Goal: Check status

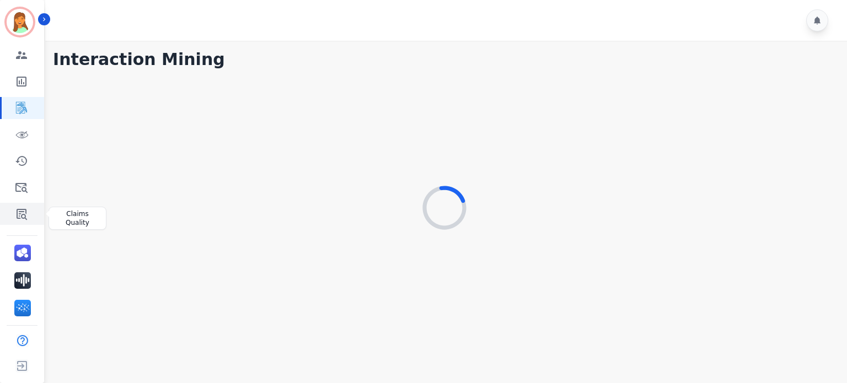
click at [23, 219] on icon "Sidebar" at bounding box center [21, 213] width 13 height 13
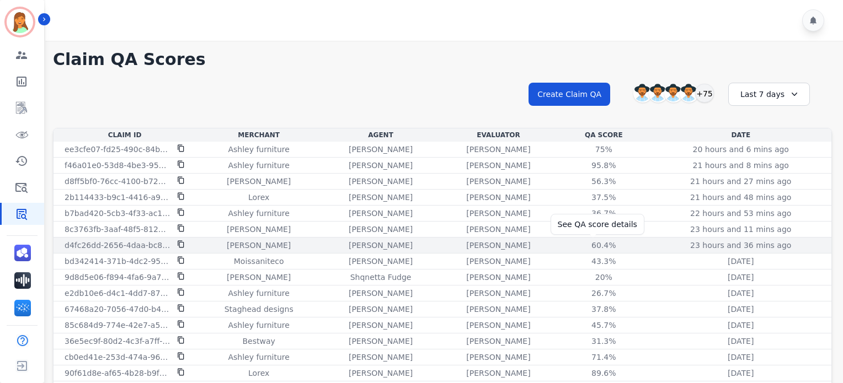
click at [592, 245] on div "60.4%" at bounding box center [603, 245] width 50 height 11
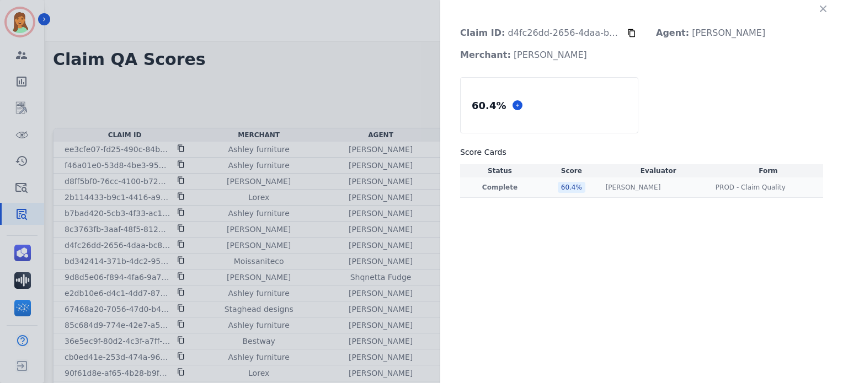
click at [674, 187] on div "[PERSON_NAME] [PERSON_NAME]" at bounding box center [657, 187] width 105 height 9
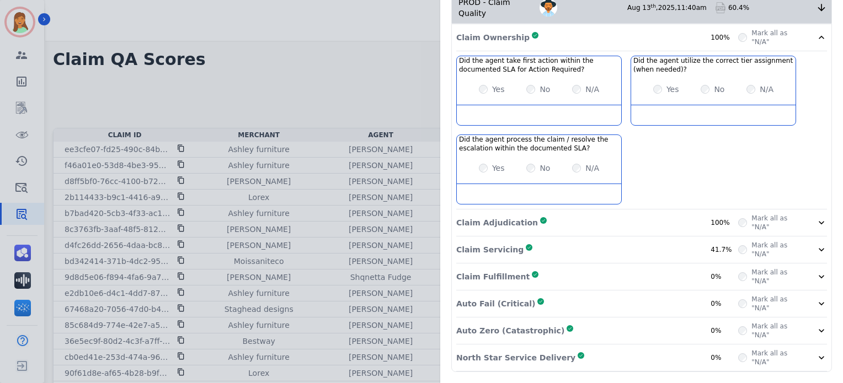
scroll to position [11, 0]
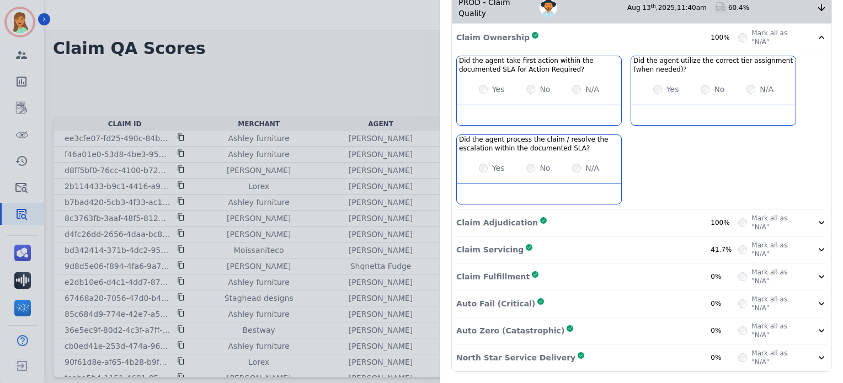
drag, startPoint x: 558, startPoint y: 352, endPoint x: 557, endPoint y: 323, distance: 29.2
click at [558, 303] on div "North Star Service Delivery Complete 0%" at bounding box center [597, 358] width 282 height 18
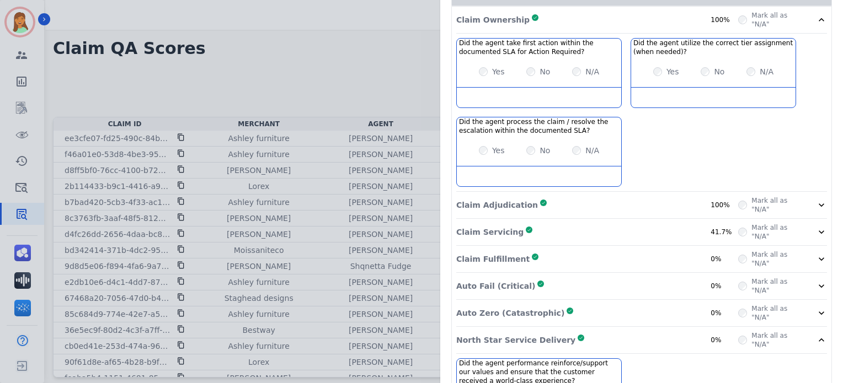
drag, startPoint x: 557, startPoint y: 320, endPoint x: 552, endPoint y: 290, distance: 30.6
click at [557, 303] on div "Auto Zero (Catastrophic) Complete 0%" at bounding box center [597, 313] width 282 height 18
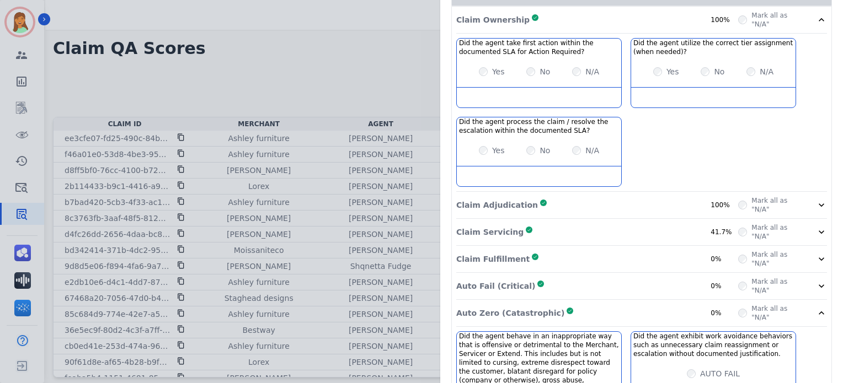
click at [551, 283] on div "Auto Fail (Critical) Complete 0%" at bounding box center [597, 286] width 282 height 18
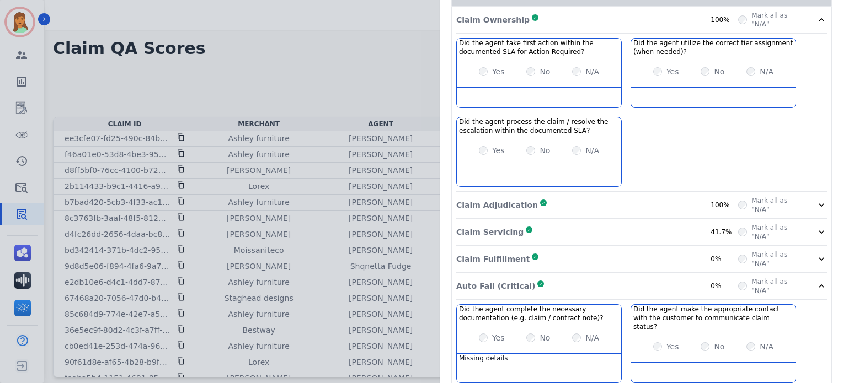
click at [548, 263] on div "Claim Fulfillment Complete 0%" at bounding box center [597, 259] width 282 height 18
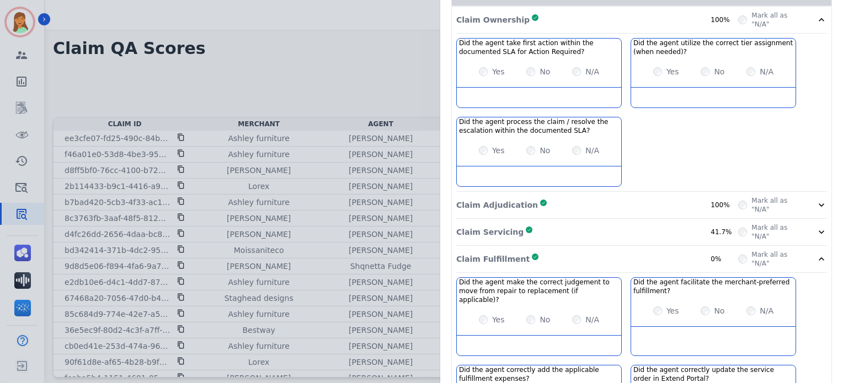
drag, startPoint x: 548, startPoint y: 233, endPoint x: 551, endPoint y: 227, distance: 6.9
click at [550, 229] on div "Claim Servicing Complete 41.7%" at bounding box center [597, 232] width 282 height 18
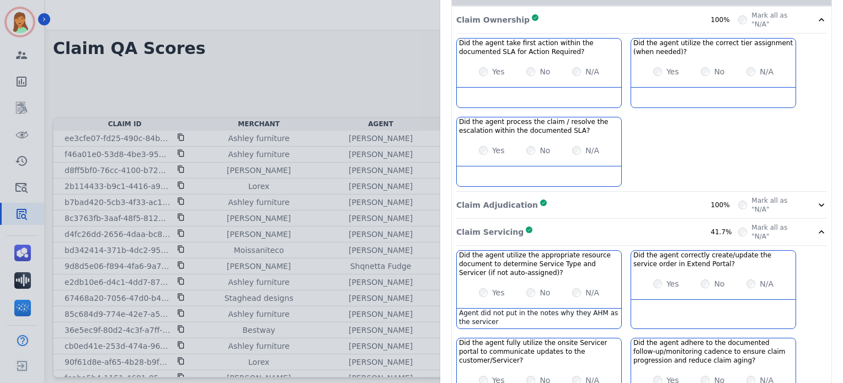
click at [559, 197] on div "Claim Adjudication Complete 100%" at bounding box center [597, 205] width 282 height 18
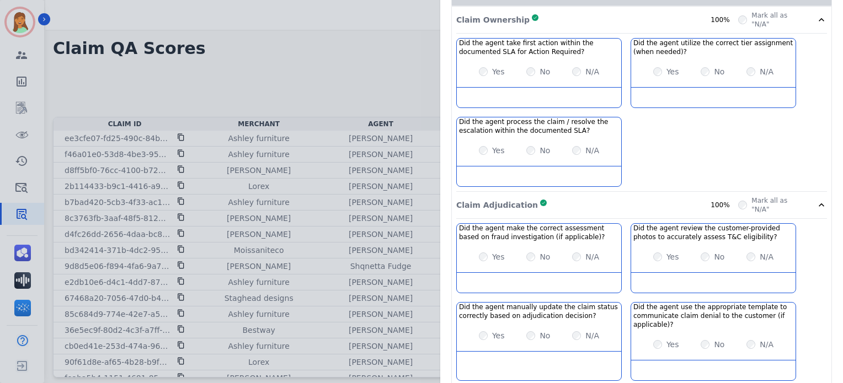
scroll to position [152, 0]
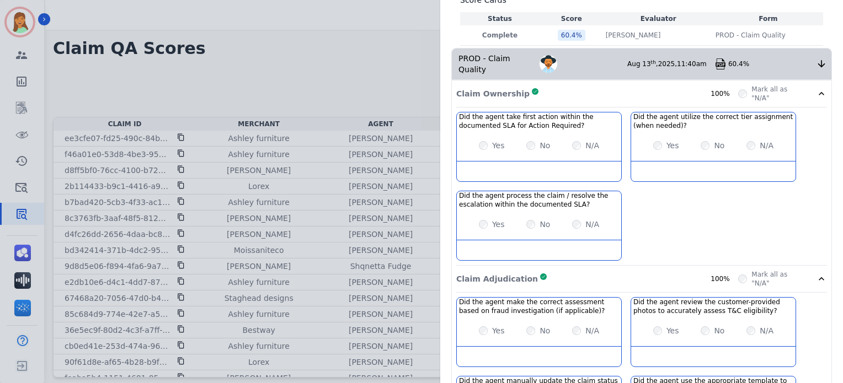
click at [555, 88] on div "Claim Ownership Complete 100%" at bounding box center [597, 94] width 282 height 18
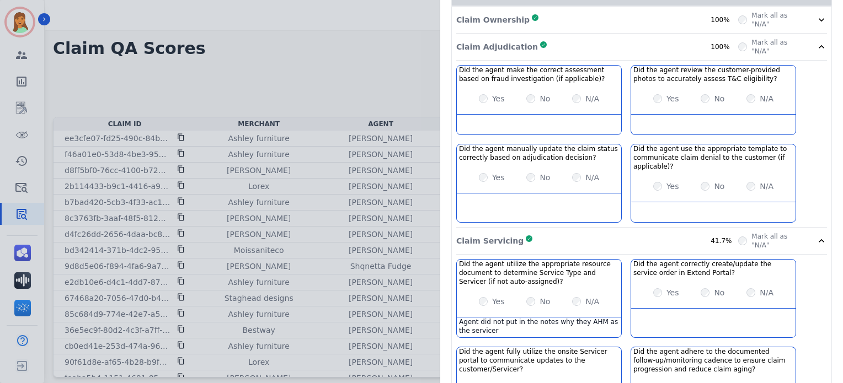
scroll to position [226, 0]
click at [580, 46] on div "Claim Adjudication Complete 100%" at bounding box center [597, 47] width 282 height 18
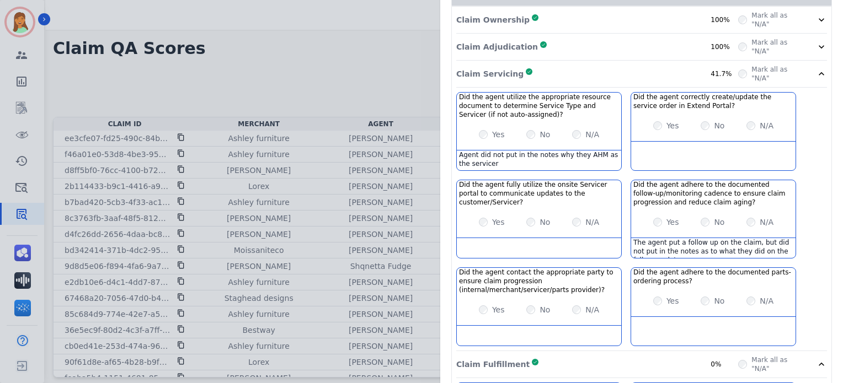
click at [600, 72] on div "Claim Servicing Complete 41.7%" at bounding box center [597, 74] width 282 height 18
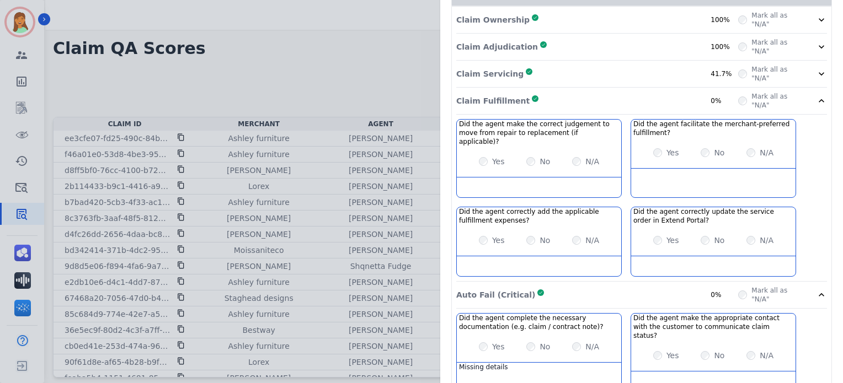
drag, startPoint x: 597, startPoint y: 116, endPoint x: 571, endPoint y: 98, distance: 32.0
click at [596, 112] on div "Claim Fulfillment Complete 0% Mark all as "N/A"" at bounding box center [641, 101] width 371 height 27
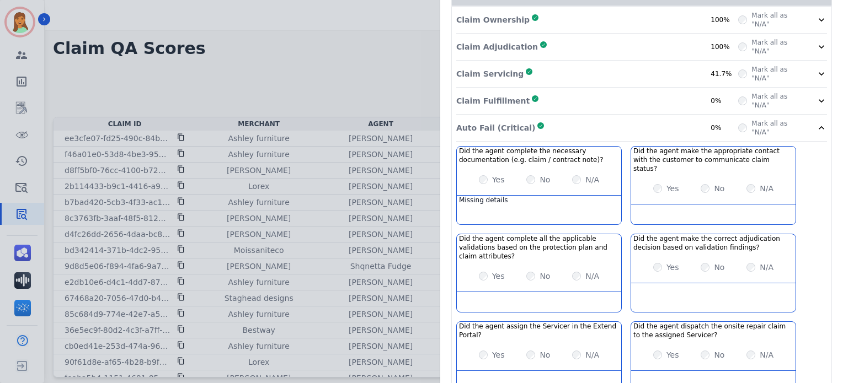
click at [610, 99] on div "Claim Fulfillment Complete 0%" at bounding box center [597, 101] width 282 height 18
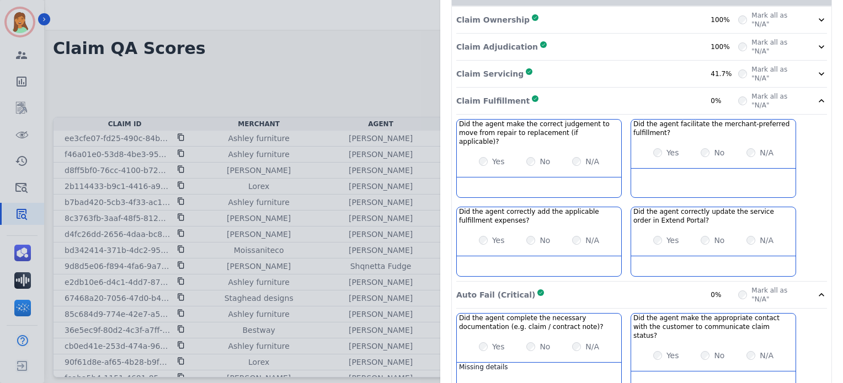
click at [611, 72] on div "Claim Servicing Complete 41.7%" at bounding box center [597, 74] width 282 height 18
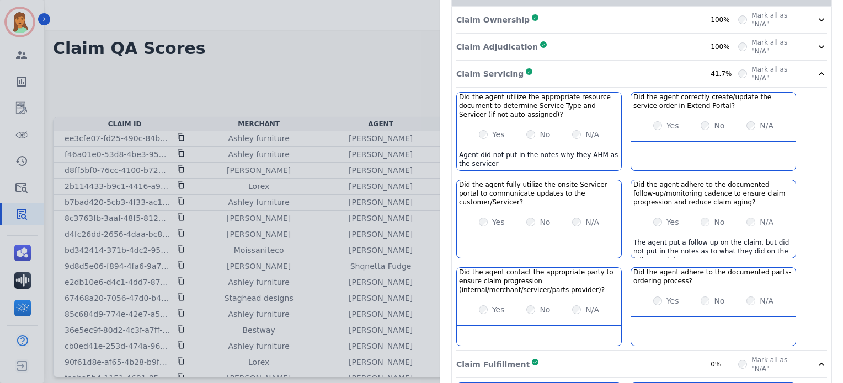
click at [574, 44] on div "Claim Adjudication Complete 100%" at bounding box center [597, 47] width 282 height 18
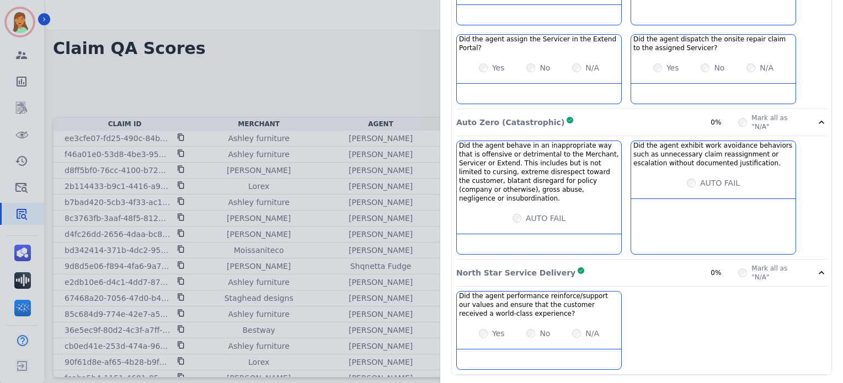
scroll to position [1094, 0]
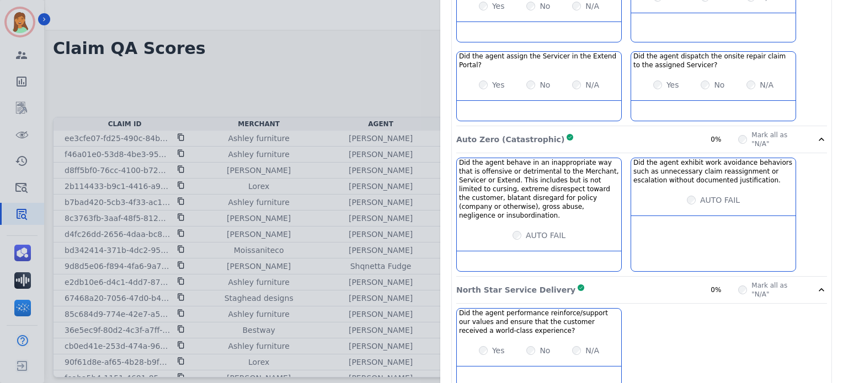
drag, startPoint x: 685, startPoint y: 123, endPoint x: 679, endPoint y: 122, distance: 6.2
drag, startPoint x: 679, startPoint y: 122, endPoint x: 348, endPoint y: 59, distance: 336.2
click at [352, 59] on div "Claim ID: d4fc26dd-2656-4daa-bc81-f20ed5a2671a Agent: [PERSON_NAME]: [PERSON_NA…" at bounding box center [421, 191] width 843 height 383
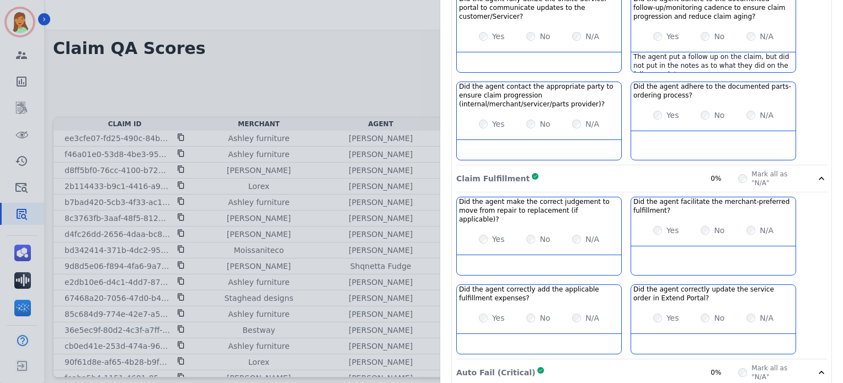
scroll to position [432, 0]
